Goal: Task Accomplishment & Management: Use online tool/utility

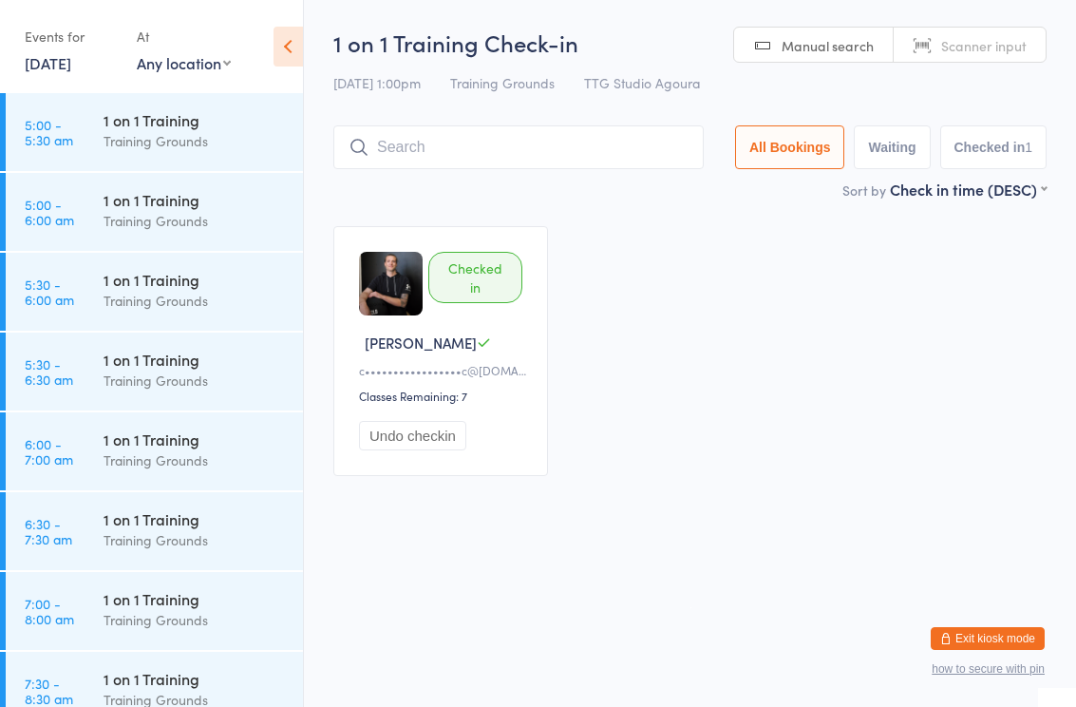
click at [996, 475] on div "Checked in [PERSON_NAME] M c•••••••••••••••••c@[DOMAIN_NAME] Classes Remaining:…" at bounding box center [690, 351] width 748 height 284
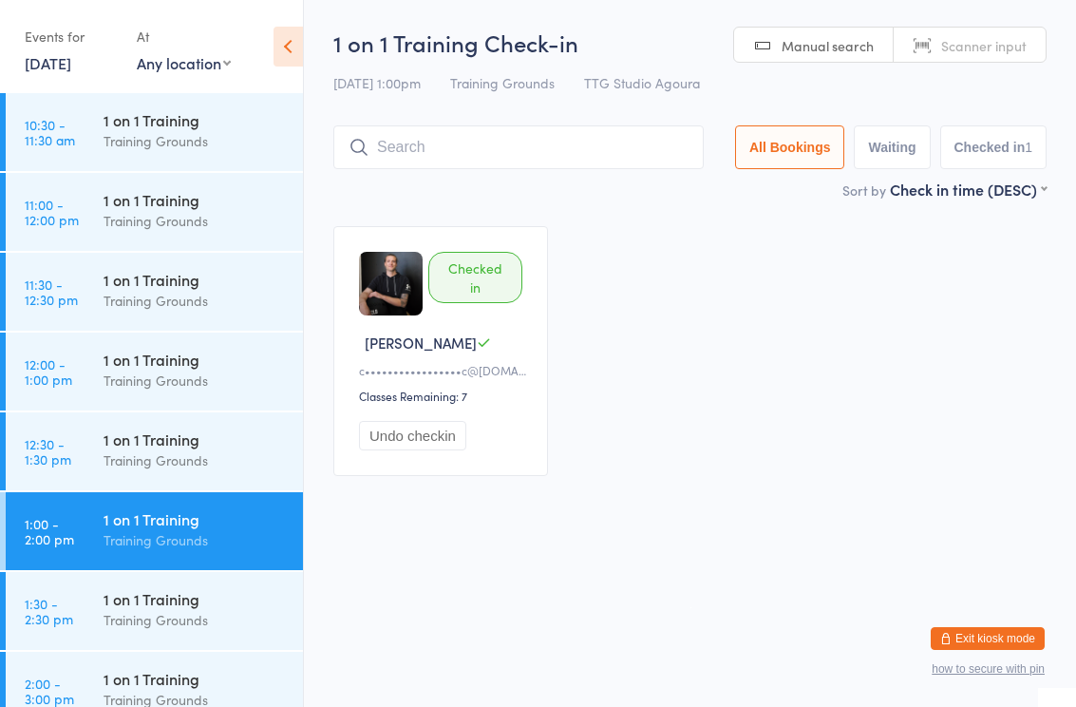
scroll to position [1038, 0]
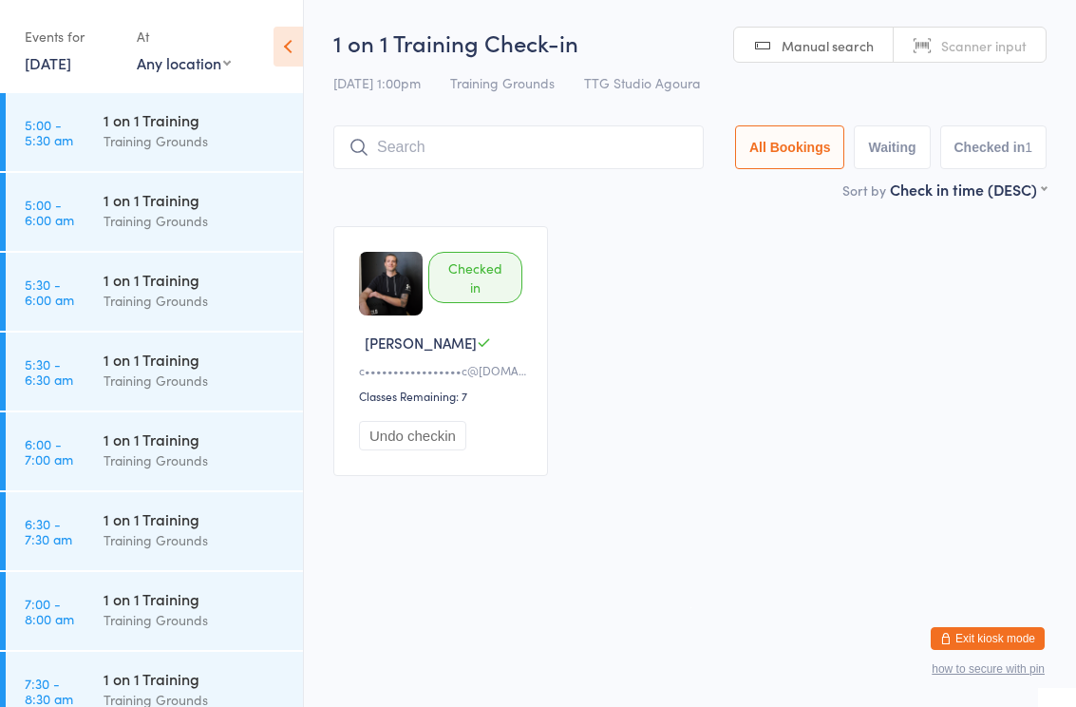
click at [358, 565] on html "You have now entered Kiosk Mode. Members will be able to check themselves in us…" at bounding box center [538, 353] width 1076 height 707
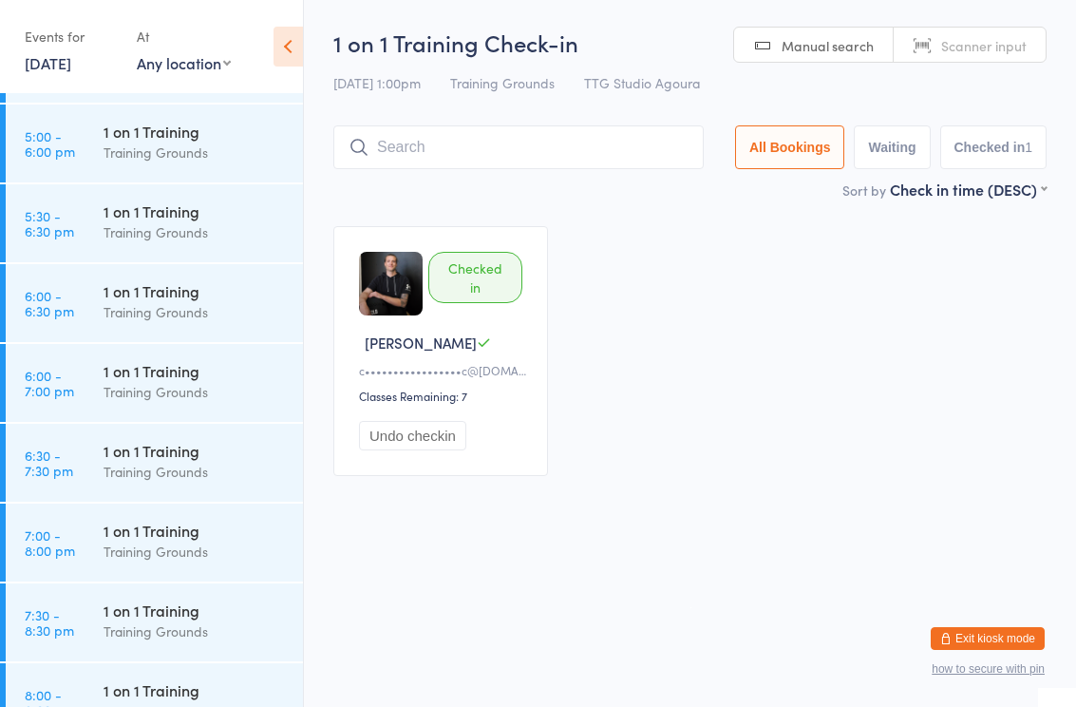
scroll to position [2062, 0]
click at [149, 242] on div "Training Grounds" at bounding box center [195, 234] width 183 height 22
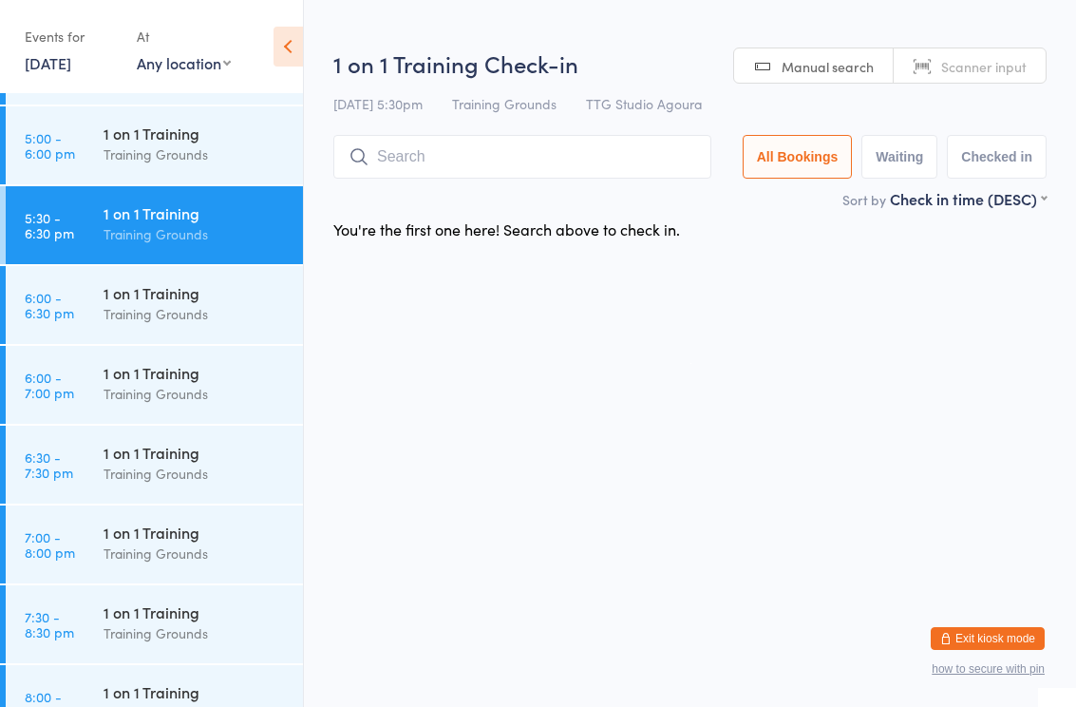
click at [528, 161] on input "search" at bounding box center [522, 157] width 378 height 44
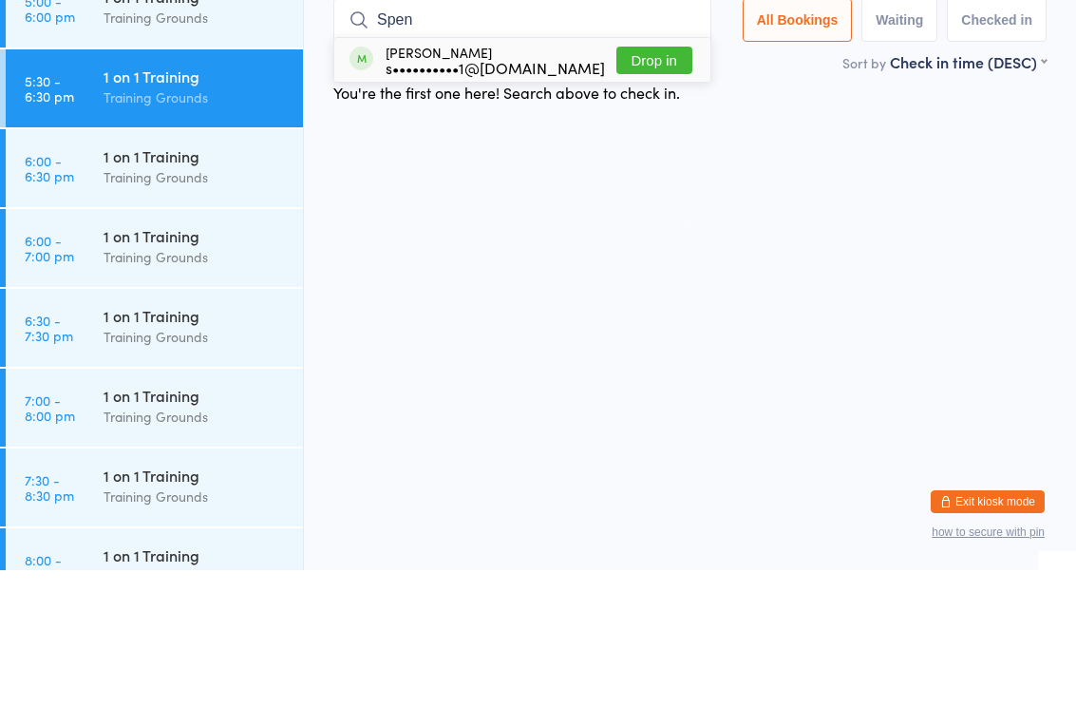
type input "Spen"
click at [663, 183] on button "Drop in" at bounding box center [655, 197] width 76 height 28
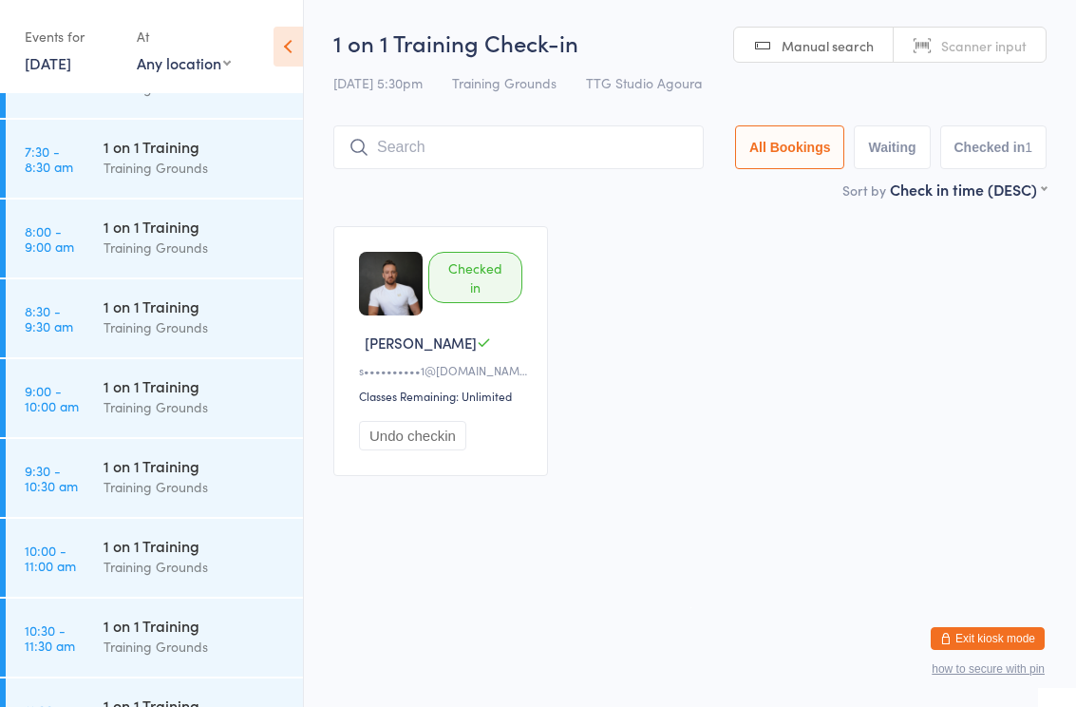
scroll to position [545, 0]
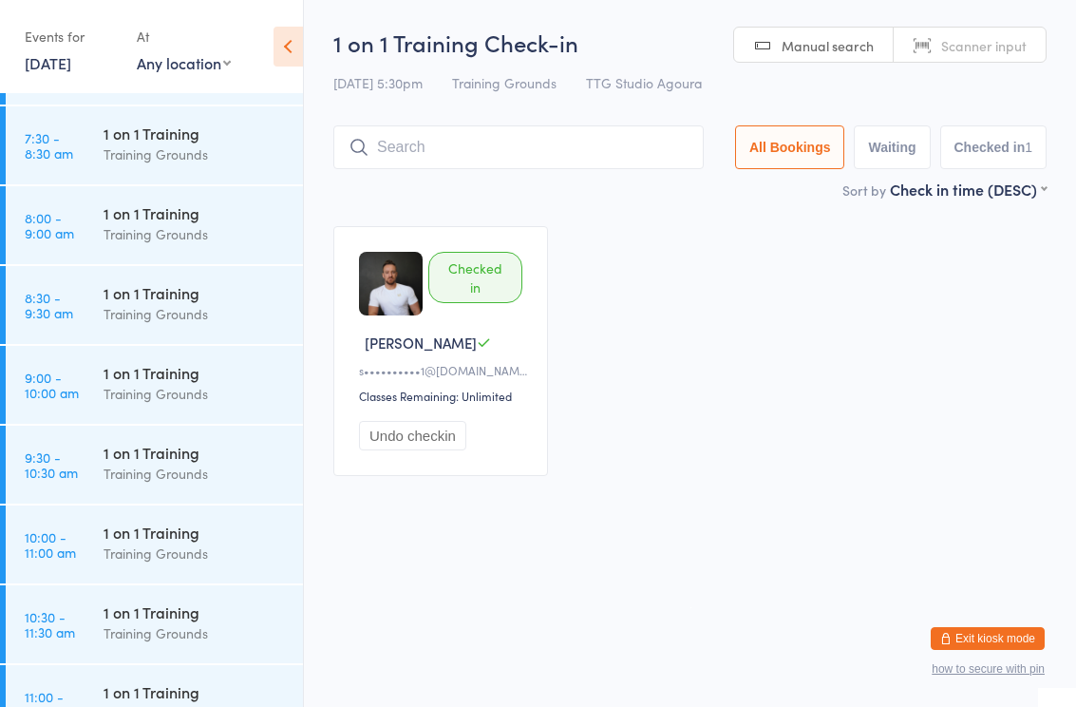
click at [167, 383] on div "1 on 1 Training" at bounding box center [195, 372] width 183 height 21
